Goal: Transaction & Acquisition: Purchase product/service

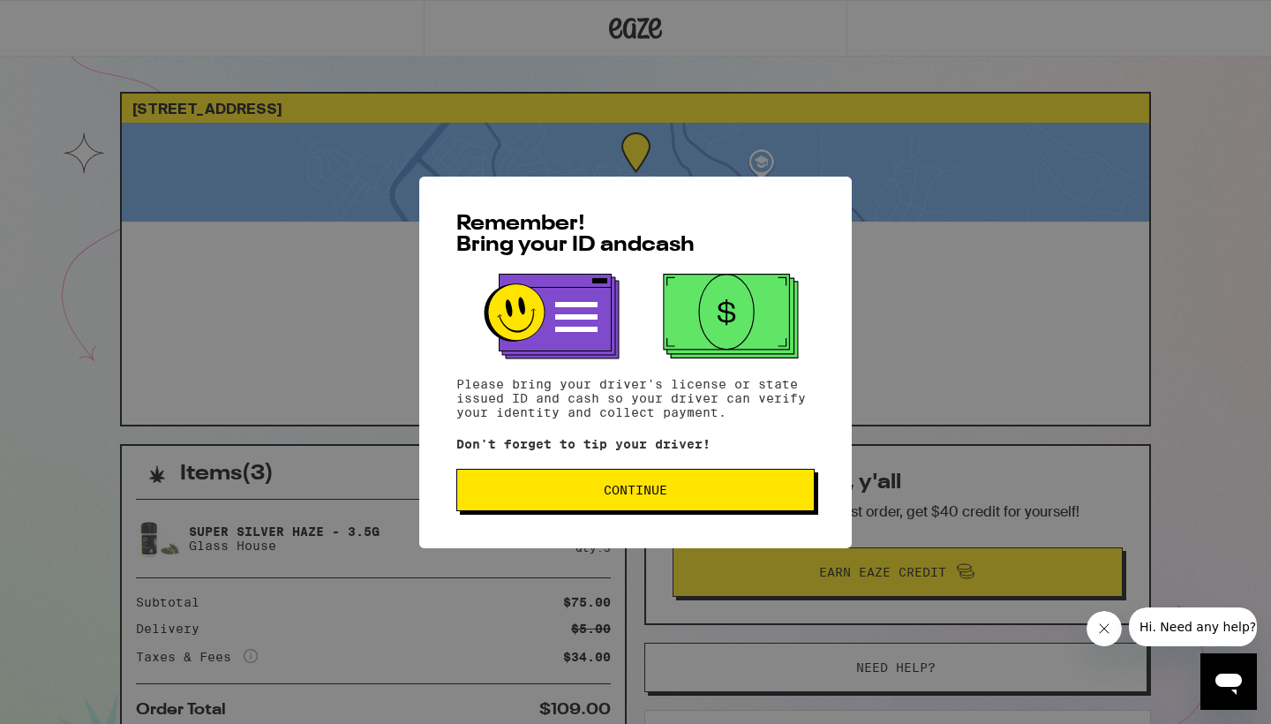
click at [579, 484] on button "Continue" at bounding box center [635, 490] width 358 height 42
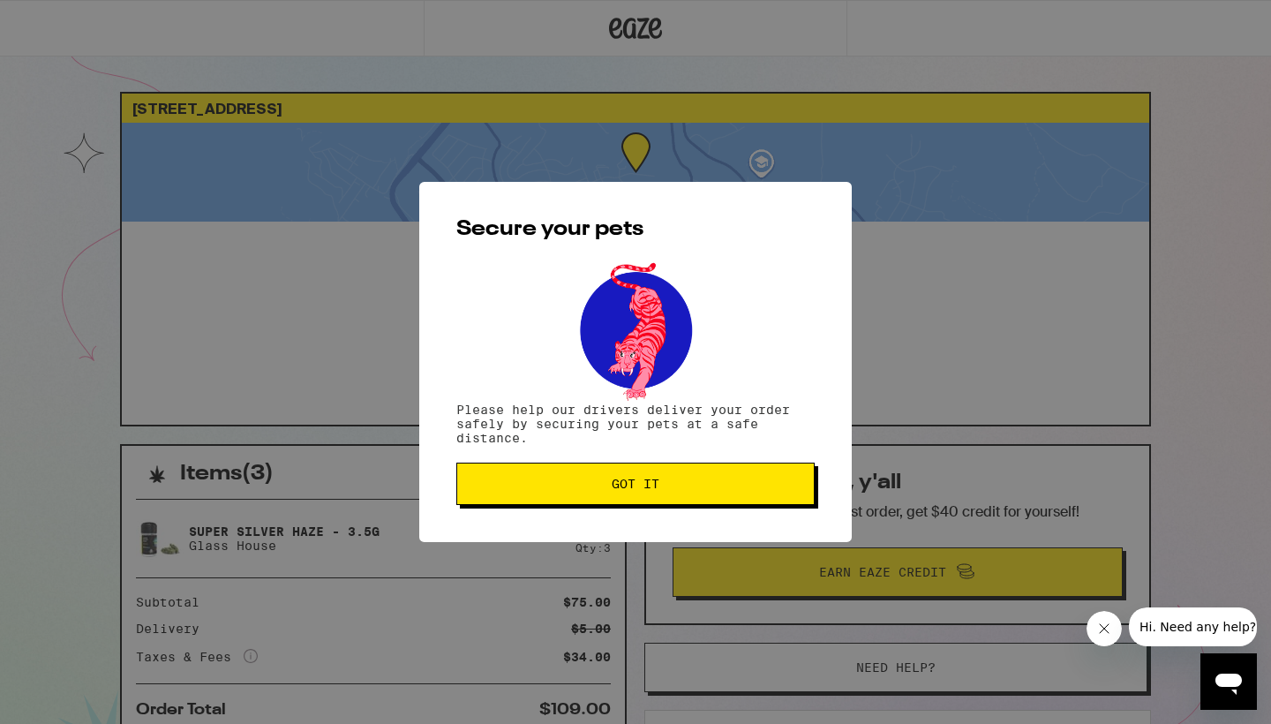
click at [579, 484] on span "Got it" at bounding box center [635, 483] width 328 height 12
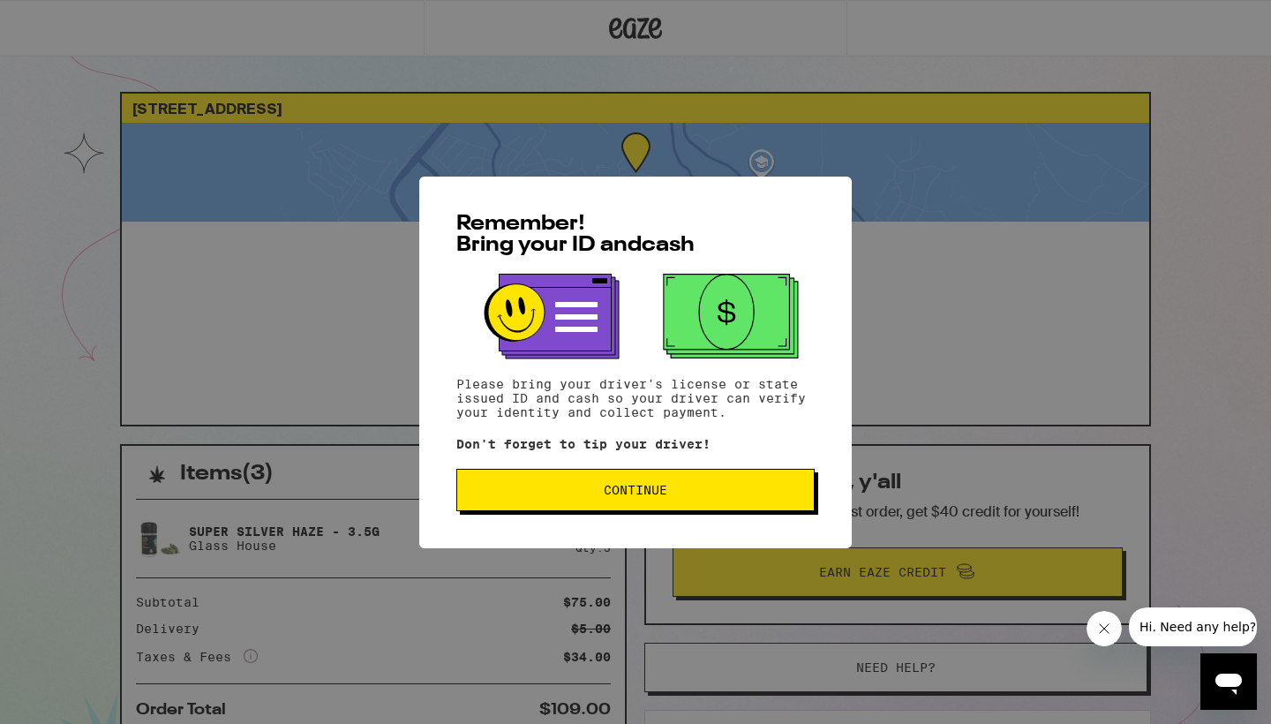
click at [578, 491] on span "Continue" at bounding box center [635, 490] width 328 height 12
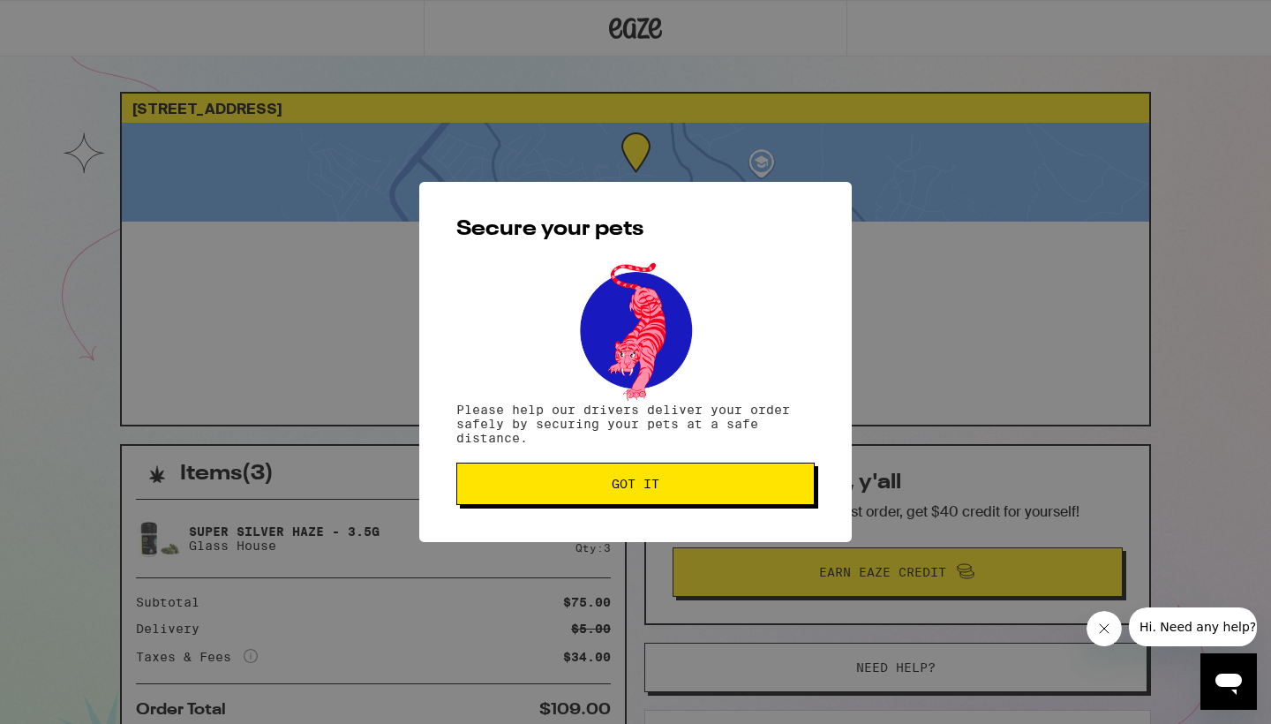
click at [578, 490] on span "Got it" at bounding box center [635, 483] width 328 height 12
